Goal: Register for event/course

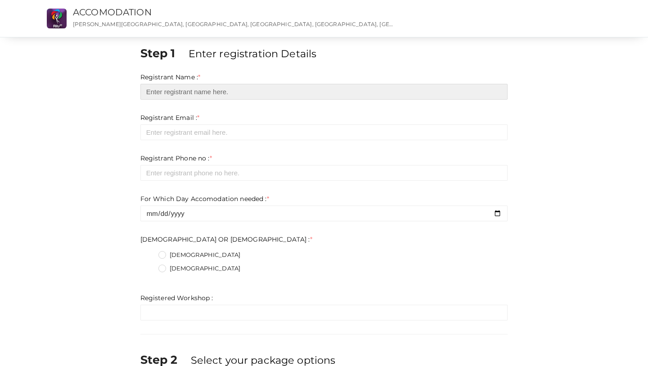
click at [245, 91] on input "text" at bounding box center [324, 92] width 368 height 16
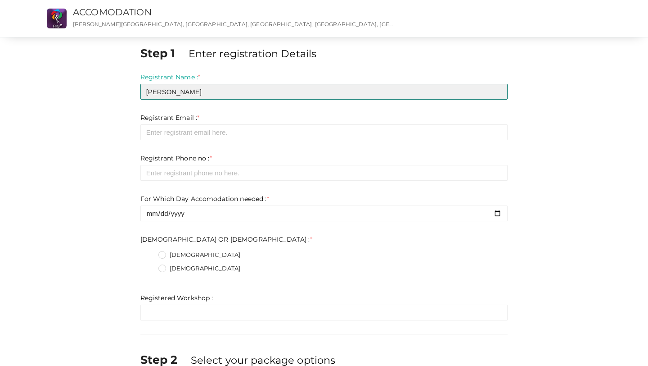
type input "[PERSON_NAME]"
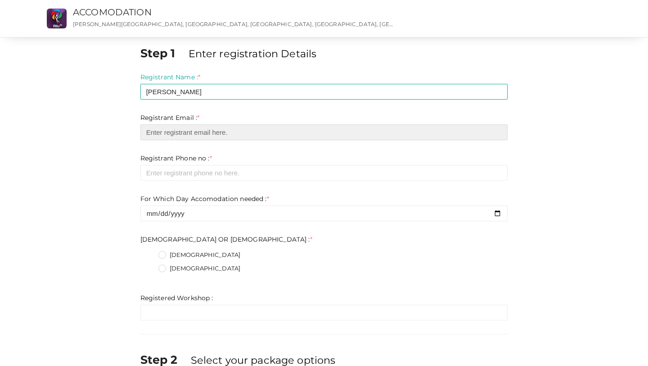
click at [197, 137] on input "email" at bounding box center [324, 132] width 368 height 16
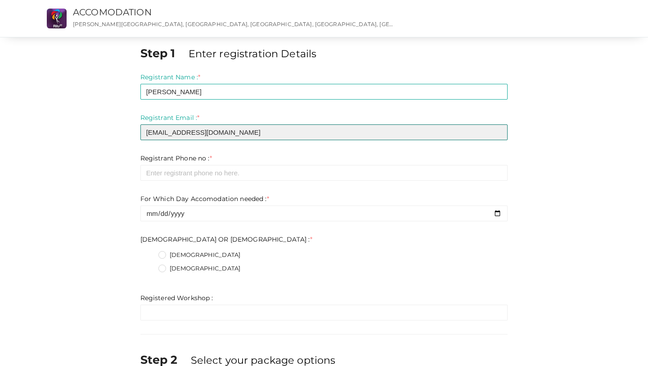
type input "[EMAIL_ADDRESS][DOMAIN_NAME]"
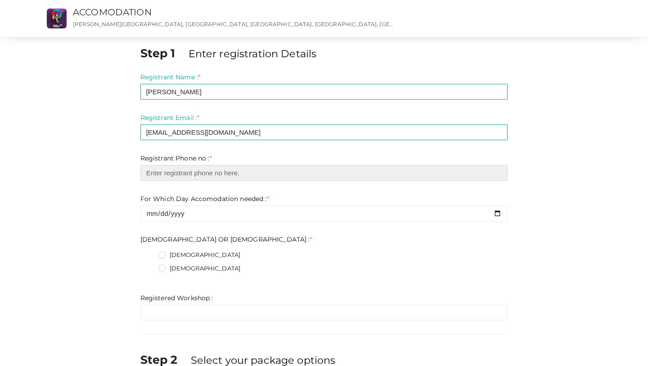
click at [184, 177] on input "number" at bounding box center [324, 173] width 368 height 16
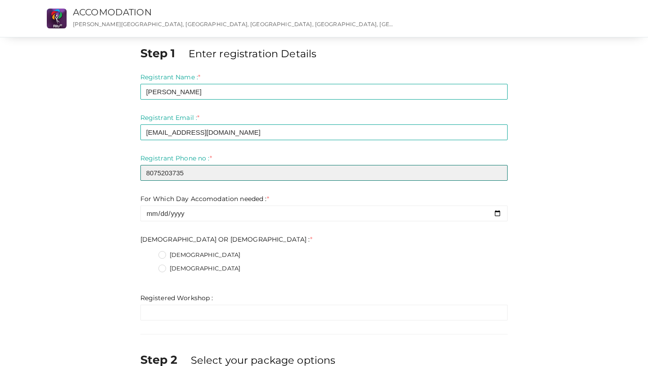
type input "8075203735"
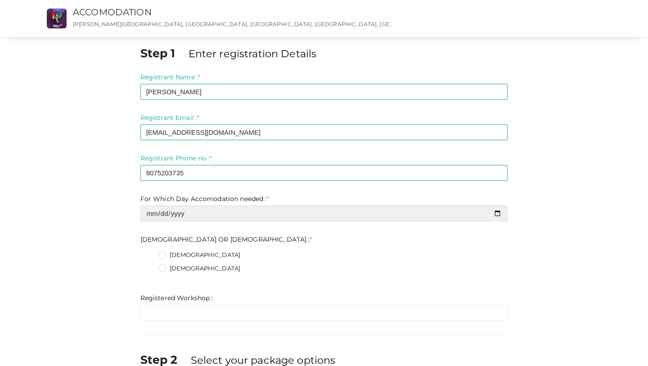
click at [183, 220] on input "date" at bounding box center [324, 213] width 368 height 16
click at [500, 215] on input "date" at bounding box center [324, 213] width 368 height 16
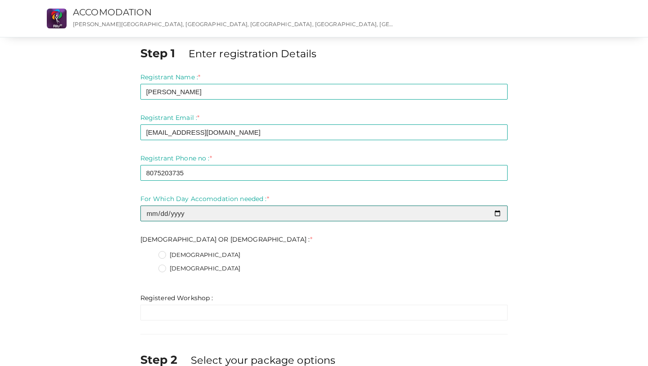
type input "[DATE]"
click at [152, 215] on input "[DATE]" at bounding box center [324, 213] width 368 height 16
type input "[DATE]"
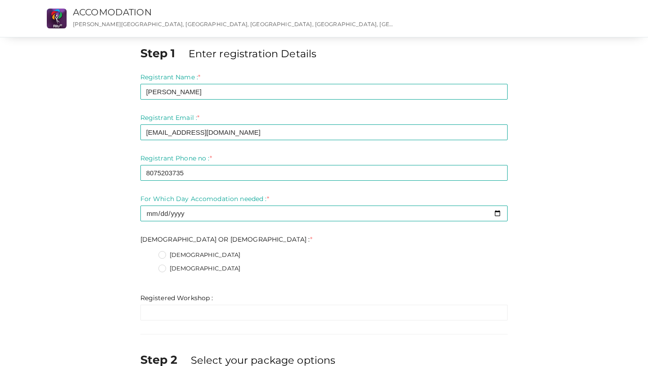
click at [258, 257] on div "[DEMOGRAPHIC_DATA]" at bounding box center [334, 255] width 350 height 11
click at [161, 271] on label "[DEMOGRAPHIC_DATA]" at bounding box center [200, 268] width 82 height 9
click at [150, 266] on FEMALE\+1 "[DEMOGRAPHIC_DATA]" at bounding box center [150, 266] width 0 height 0
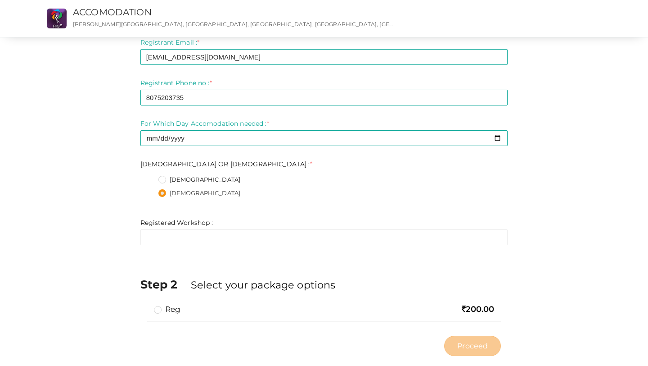
scroll to position [89, 0]
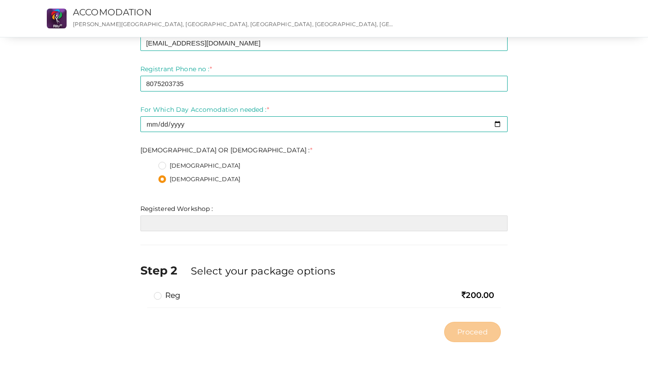
click at [177, 224] on input "text" at bounding box center [324, 223] width 368 height 16
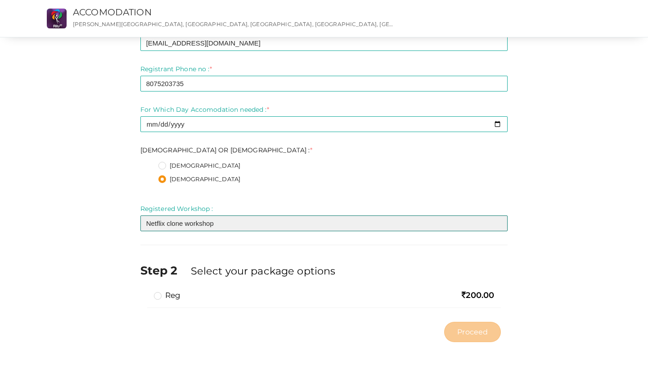
scroll to position [92, 0]
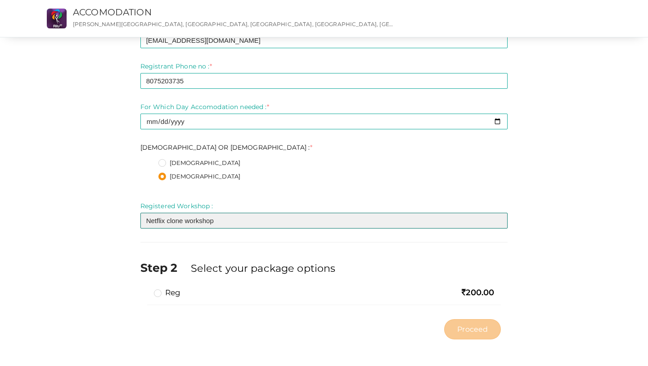
type input "Netflix clone workshop"
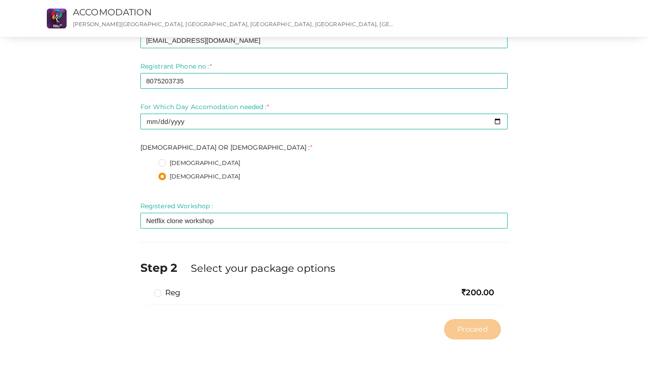
click at [162, 294] on label "reg" at bounding box center [167, 292] width 27 height 11
click at [145, 289] on input "reg" at bounding box center [145, 289] width 0 height 0
click at [470, 327] on span "Proceed" at bounding box center [473, 329] width 31 height 10
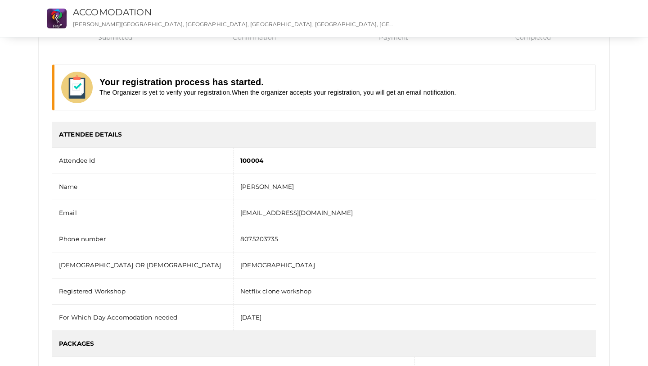
scroll to position [113, 0]
